Goal: Browse casually

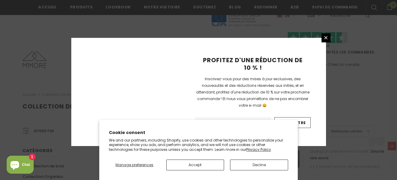
scroll to position [451, 0]
